Goal: Find specific page/section: Find specific page/section

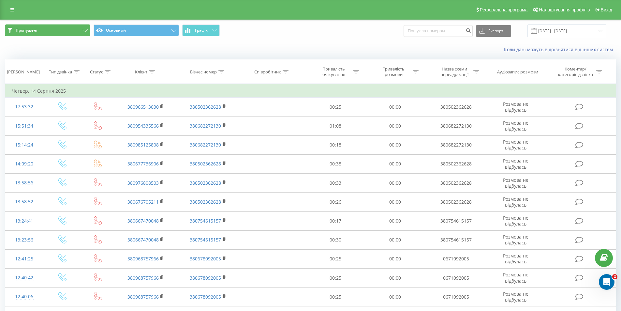
click at [25, 32] on span "Пропущені" at bounding box center [27, 30] width 22 height 5
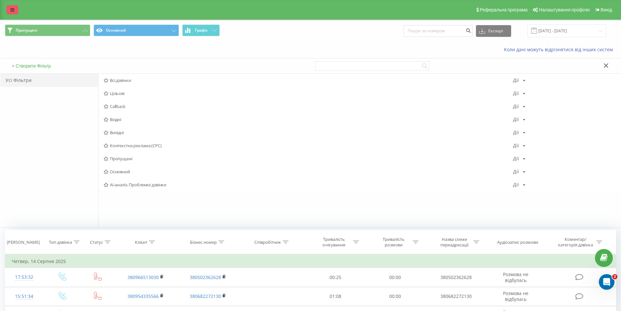
click at [15, 8] on link at bounding box center [13, 9] width 12 height 9
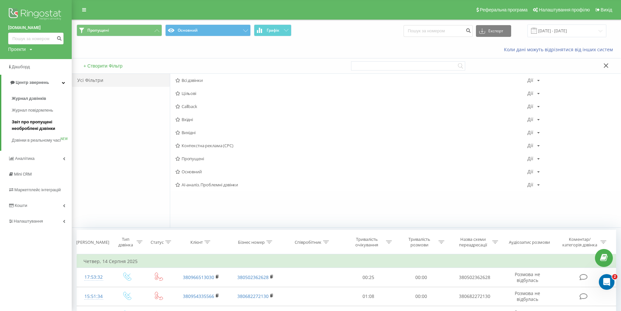
click at [42, 125] on span "Звіт про пропущені необроблені дзвінки" at bounding box center [40, 125] width 57 height 13
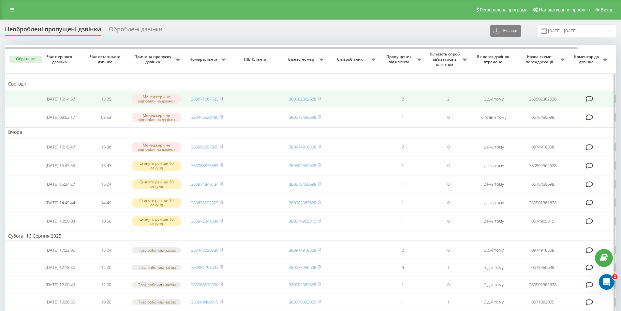
click at [229, 99] on td "380671607533" at bounding box center [207, 98] width 46 height 17
